Goal: Use online tool/utility: Use online tool/utility

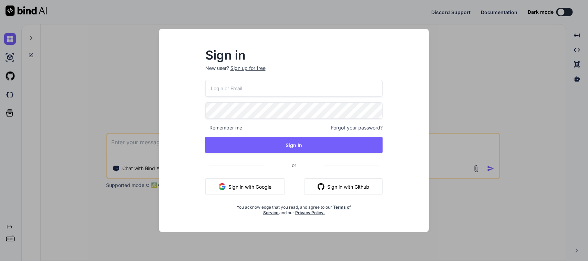
type textarea "x"
click at [270, 185] on button "Sign in with Google" at bounding box center [245, 186] width 80 height 17
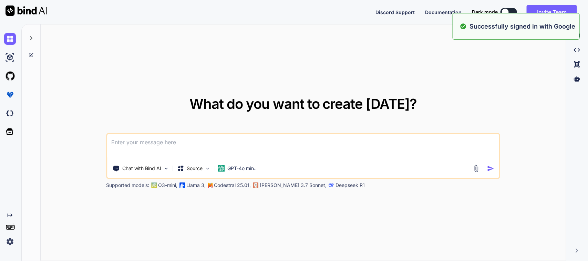
click at [150, 144] on textarea at bounding box center [303, 146] width 392 height 25
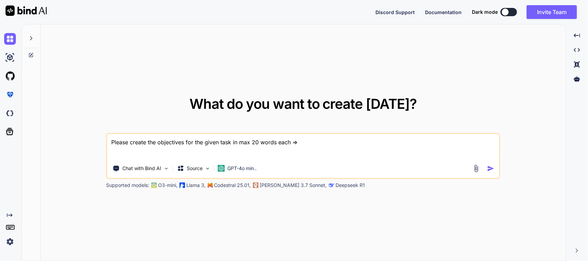
paste textarea "• Worked on to perform unit testing for multisite quantity movement through glo…"
type textarea "Please create the objectives for the given task in max 20 words each => • Worke…"
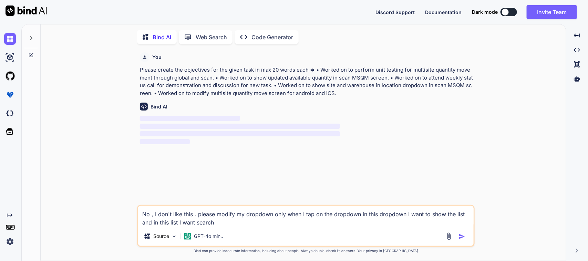
scroll to position [3, 0]
drag, startPoint x: 240, startPoint y: 222, endPoint x: 86, endPoint y: 205, distance: 154.8
click at [86, 205] on div "You Please create the objectives for the given task in max 20 words each => • W…" at bounding box center [306, 155] width 520 height 212
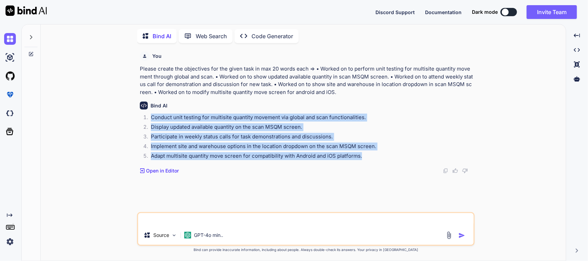
drag, startPoint x: 377, startPoint y: 158, endPoint x: 142, endPoint y: 120, distance: 237.7
click at [142, 120] on ol "Conduct unit testing for multisite quantity movement via global and scan functi…" at bounding box center [306, 138] width 333 height 48
copy ol "Conduct unit testing for multisite quantity movement via global and scan functi…"
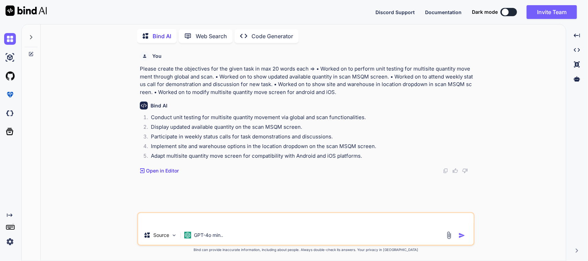
click at [208, 222] on textarea at bounding box center [306, 219] width 336 height 12
paste textarea "Hi [PERSON_NAME], Here is the updated QR for Demo Environment, DEV Environment,…"
type textarea "Please improve this mail in a formal way => Hi [PERSON_NAME], Here is the updat…"
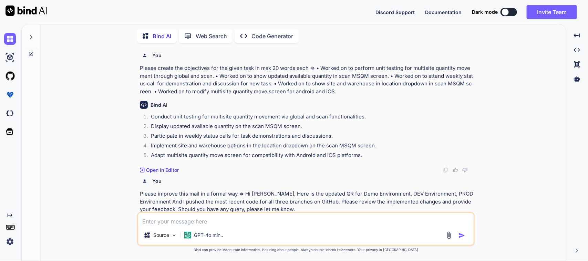
scroll to position [49, 0]
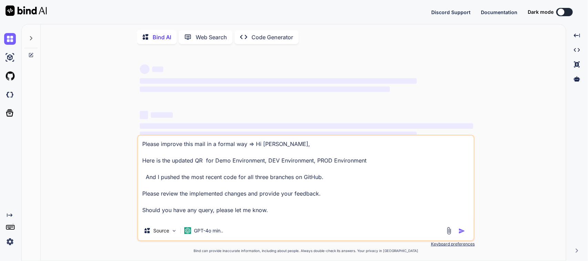
drag, startPoint x: 283, startPoint y: 209, endPoint x: 18, endPoint y: 109, distance: 283.1
click at [18, 109] on div "Created with Pixso. Bind AI Web Search Created with Pixso. Code Generator ‌ ‌ ‌…" at bounding box center [294, 142] width 588 height 237
click at [12, 40] on img at bounding box center [10, 39] width 12 height 12
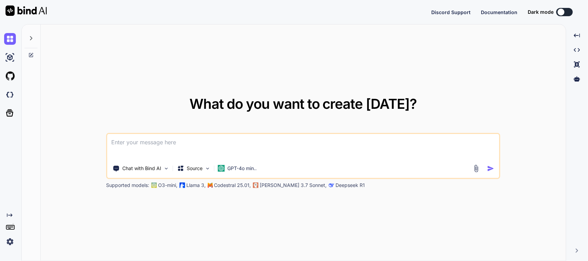
click at [126, 142] on textarea at bounding box center [303, 146] width 392 height 25
type textarea "x"
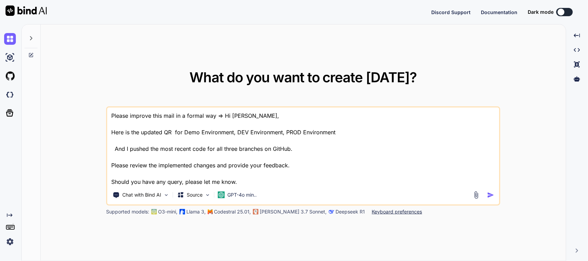
type textarea "Please improve this mail in a formal way => Hi [PERSON_NAME], Here is the updat…"
click at [493, 195] on img "button" at bounding box center [490, 195] width 7 height 7
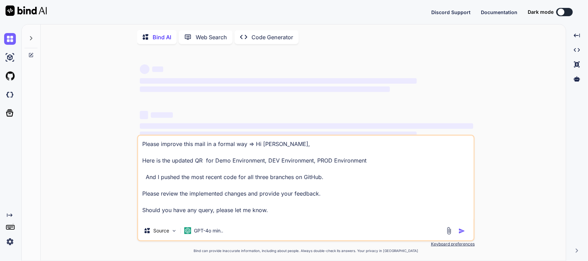
type textarea "x"
click at [462, 100] on div "‌ ‌ ‌ ‌ ‌ ‌ ‌ ‌ ‌ ‌ ‌ ‌ ‌ ‌" at bounding box center [306, 116] width 333 height 111
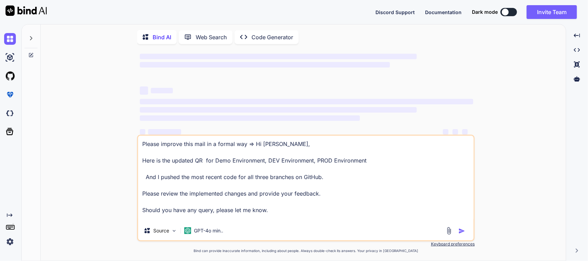
scroll to position [37, 0]
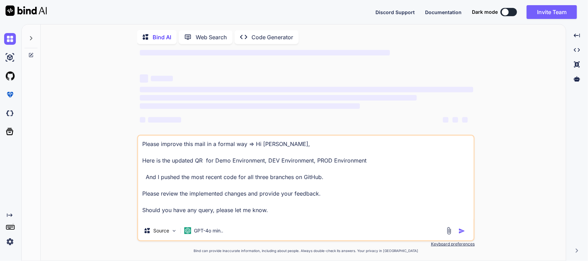
click at [275, 210] on textarea "Please improve this mail in a formal way => Hi [PERSON_NAME], Here is the updat…" at bounding box center [306, 178] width 336 height 85
drag, startPoint x: 281, startPoint y: 212, endPoint x: 106, endPoint y: 134, distance: 192.2
click at [106, 134] on div "‌ ‌ ‌ ‌ ‌ ‌ ‌ ‌ ‌ ‌ ‌ ‌ ‌ ‌ Please improve this mail in a formal way => Hi [PER…" at bounding box center [306, 156] width 520 height 212
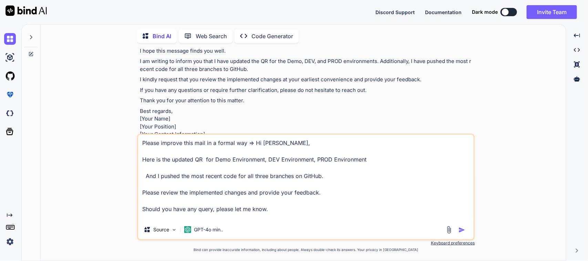
scroll to position [33, 0]
